Goal: Task Accomplishment & Management: Manage account settings

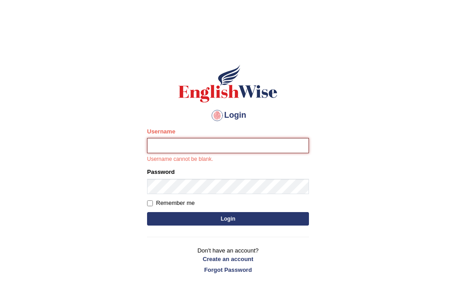
click at [152, 147] on input "Username" at bounding box center [228, 145] width 162 height 15
type input "Ravindraknaidu"
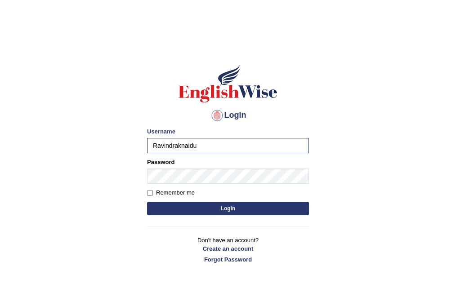
click at [241, 212] on button "Login" at bounding box center [228, 208] width 162 height 13
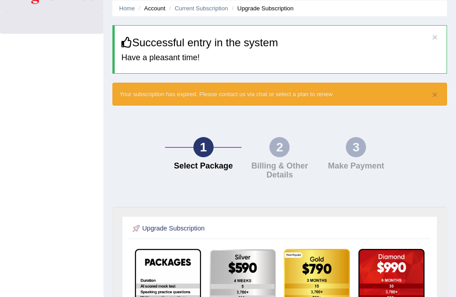
scroll to position [33, 0]
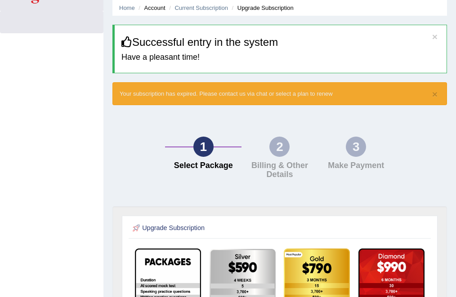
click at [203, 147] on div "1" at bounding box center [203, 147] width 20 height 20
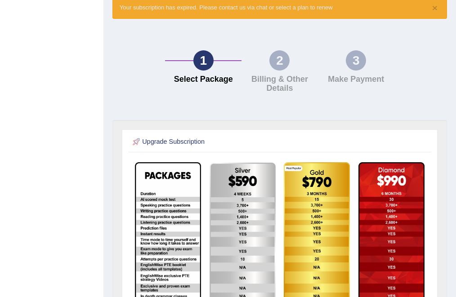
scroll to position [0, 0]
